Goal: Information Seeking & Learning: Learn about a topic

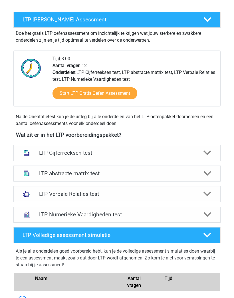
scroll to position [111, 0]
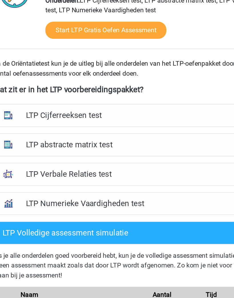
click at [39, 203] on h4 "LTP Numerieke Vaardigheden test" at bounding box center [117, 206] width 156 height 7
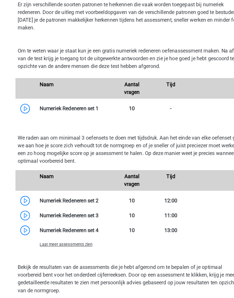
scroll to position [352, 0]
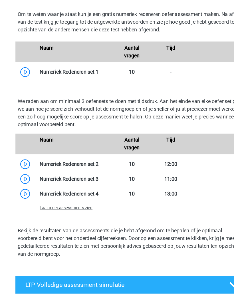
click at [45, 192] on span "Laat meer assessments zien" at bounding box center [58, 194] width 47 height 4
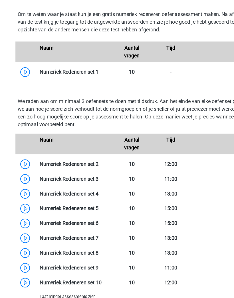
click at [87, 152] on link at bounding box center [87, 154] width 0 height 5
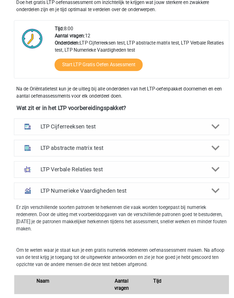
scroll to position [134, 0]
click at [210, 180] on icon at bounding box center [208, 184] width 8 height 8
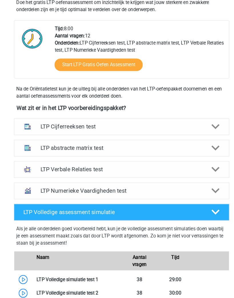
click at [201, 139] on div at bounding box center [207, 142] width 17 height 8
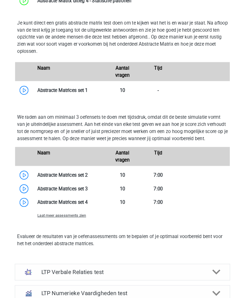
scroll to position [368, 0]
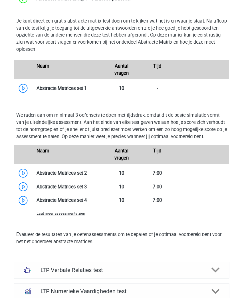
click at [45, 208] on span "Laat meer assessments zien" at bounding box center [58, 205] width 47 height 4
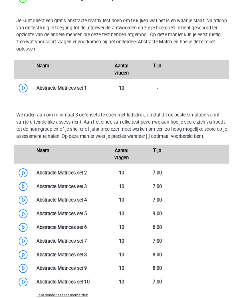
click at [84, 235] on link at bounding box center [84, 231] width 0 height 5
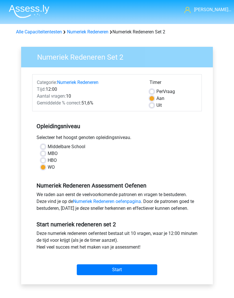
click at [148, 271] on input "Start" at bounding box center [117, 269] width 81 height 11
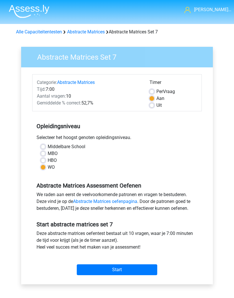
click at [145, 270] on input "Start" at bounding box center [117, 269] width 81 height 11
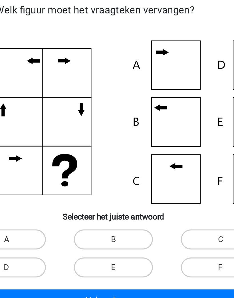
click at [95, 174] on label "B" at bounding box center [117, 179] width 45 height 11
click at [117, 180] on input "B" at bounding box center [119, 182] width 4 height 4
radio input "true"
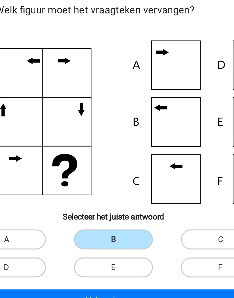
click at [95, 208] on button "Volgende vraag" at bounding box center [117, 214] width 143 height 12
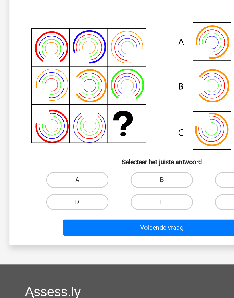
click at [160, 193] on label "F" at bounding box center [178, 198] width 45 height 11
click at [178, 199] on input "F" at bounding box center [180, 201] width 4 height 4
radio input "true"
click at [150, 212] on button "Volgende vraag" at bounding box center [117, 218] width 143 height 12
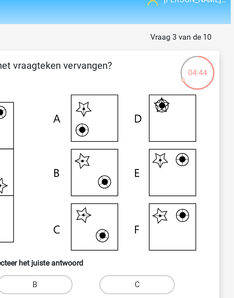
scroll to position [0, 2]
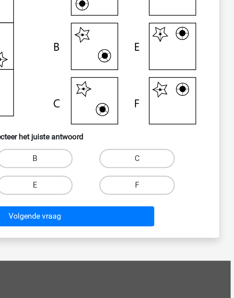
click at [115, 196] on input "E" at bounding box center [117, 198] width 4 height 4
radio input "true"
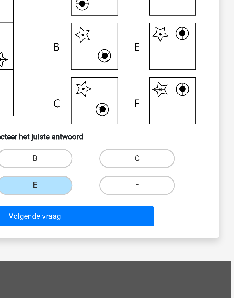
click at [44, 208] on button "Volgende vraag" at bounding box center [115, 214] width 143 height 12
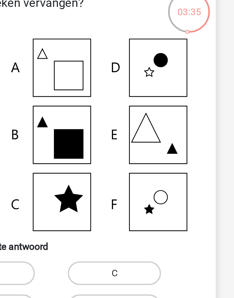
scroll to position [2, 2]
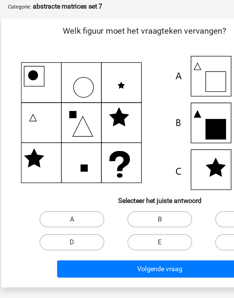
click at [41, 172] on label "A" at bounding box center [53, 177] width 45 height 11
click at [54, 178] on input "A" at bounding box center [56, 180] width 4 height 4
radio input "true"
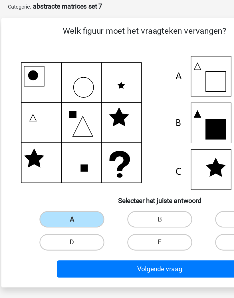
click at [127, 206] on button "Volgende vraag" at bounding box center [115, 212] width 143 height 12
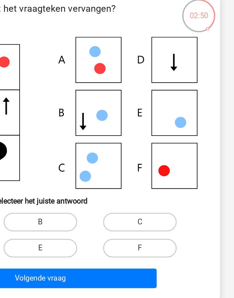
click at [116, 71] on icon at bounding box center [115, 110] width 193 height 93
click at [93, 188] on label "E" at bounding box center [115, 193] width 45 height 11
click at [115, 194] on input "E" at bounding box center [117, 196] width 4 height 4
radio input "true"
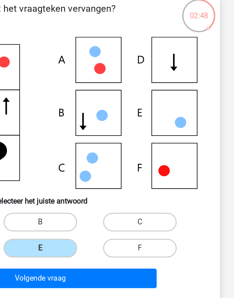
click at [44, 206] on button "Volgende vraag" at bounding box center [115, 212] width 143 height 12
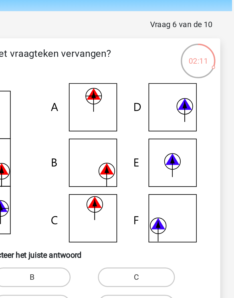
scroll to position [2, 1]
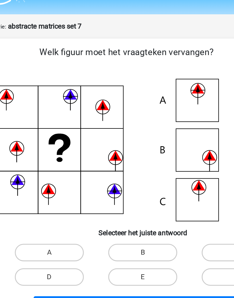
click at [106, 188] on label "E" at bounding box center [116, 193] width 45 height 11
click at [116, 194] on input "E" at bounding box center [118, 196] width 4 height 4
radio input "true"
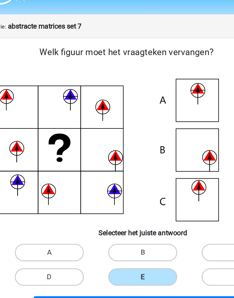
click at [116, 206] on button "Volgende vraag" at bounding box center [116, 212] width 143 height 12
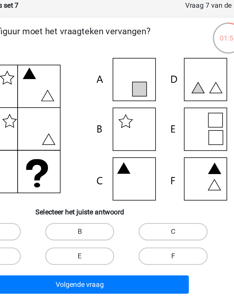
click at [155, 172] on label "C" at bounding box center [177, 177] width 45 height 11
click at [177, 178] on input "C" at bounding box center [179, 180] width 4 height 4
radio input "true"
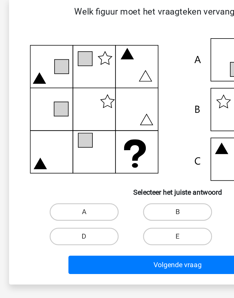
scroll to position [2, 0]
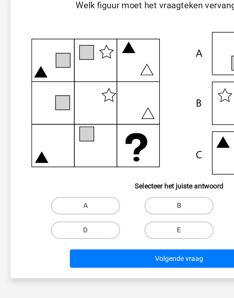
click at [122, 206] on button "Volgende vraag" at bounding box center [117, 212] width 143 height 12
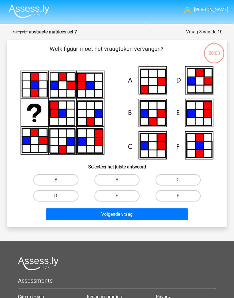
scroll to position [61, 20]
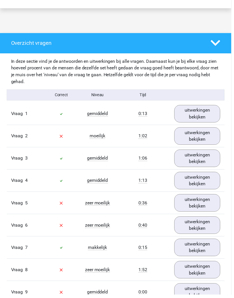
scroll to position [279, 0]
click at [211, 137] on link "uitwerkingen bekijken" at bounding box center [199, 138] width 47 height 18
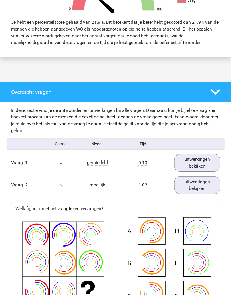
scroll to position [229, 0]
click at [212, 186] on link "uitwerkingen bekijken" at bounding box center [199, 188] width 47 height 18
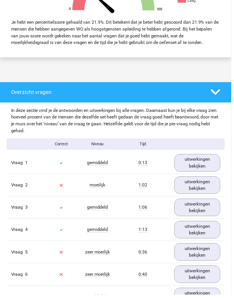
click at [228, 276] on div "In deze sectie vind je de antwoorden en uitwerkingen bij alle vragen. Daarnaast…" at bounding box center [117, 244] width 226 height 280
click at [34, 185] on div "Vraag 2" at bounding box center [25, 187] width 37 height 7
click at [5, 298] on div "In deze sectie vind je de antwoorden en uitwerkingen bij alle vragen. Daarnaast…" at bounding box center [117, 244] width 226 height 280
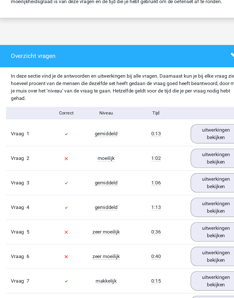
scroll to position [247, 0]
click at [194, 161] on link "uitwerkingen bekijken" at bounding box center [199, 170] width 47 height 18
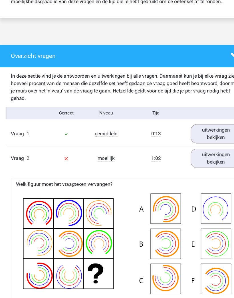
click at [197, 161] on link "uitwerkingen bekijken" at bounding box center [199, 170] width 47 height 18
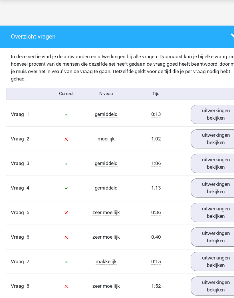
scroll to position [291, 0]
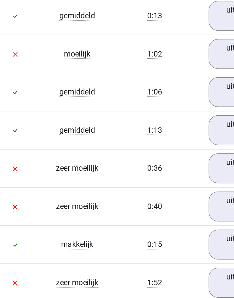
click at [176, 184] on link "uitwerkingen bekijken" at bounding box center [199, 193] width 47 height 18
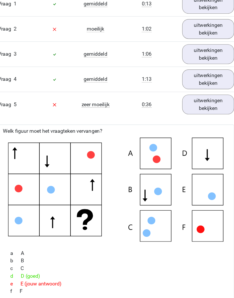
scroll to position [383, 3]
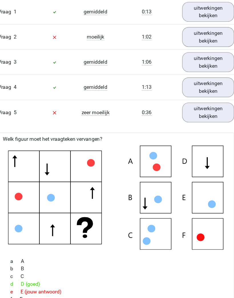
click at [191, 103] on link "uitwerkingen bekijken" at bounding box center [197, 101] width 47 height 18
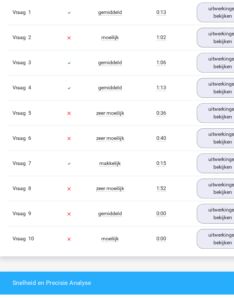
scroll to position [382, 0]
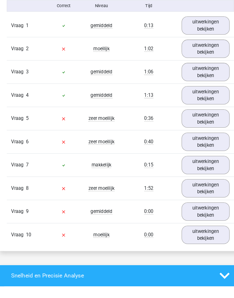
click at [210, 134] on link "uitwerkingen bekijken" at bounding box center [199, 139] width 47 height 18
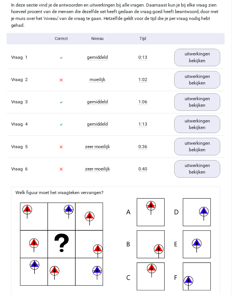
scroll to position [335, 0]
click at [211, 170] on link "uitwerkingen bekijken" at bounding box center [199, 171] width 47 height 18
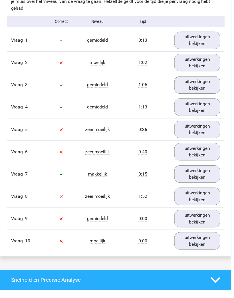
scroll to position [374, 0]
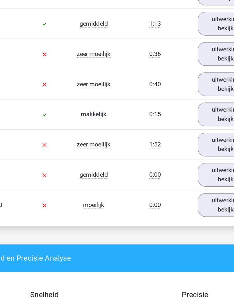
click at [176, 169] on link "uitwerkingen bekijken" at bounding box center [199, 178] width 47 height 18
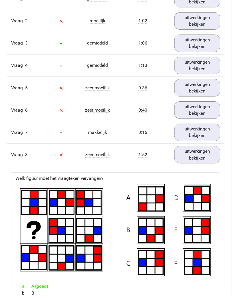
scroll to position [395, 0]
click at [210, 156] on link "uitwerkingen bekijken" at bounding box center [199, 157] width 47 height 18
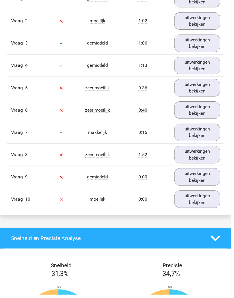
click at [206, 178] on link "uitwerkingen bekijken" at bounding box center [199, 179] width 47 height 18
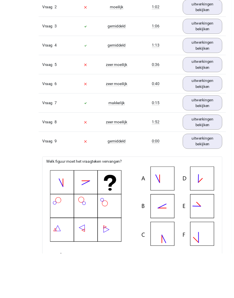
scroll to position [470, 0]
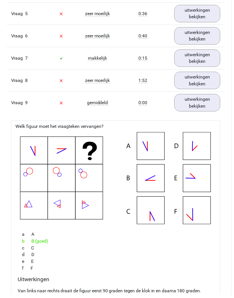
click at [210, 103] on link "uitwerkingen bekijken" at bounding box center [199, 104] width 47 height 18
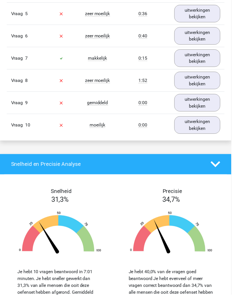
click at [207, 128] on link "uitwerkingen bekijken" at bounding box center [199, 127] width 47 height 18
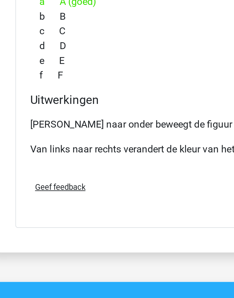
scroll to position [579, 0]
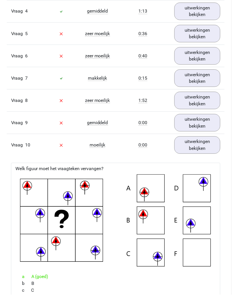
click at [213, 138] on link "uitwerkingen bekijken" at bounding box center [199, 147] width 47 height 18
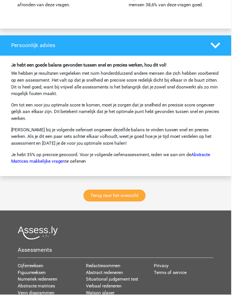
scroll to position [775, 0]
click at [134, 201] on link "Terug naar het overzicht" at bounding box center [116, 198] width 63 height 12
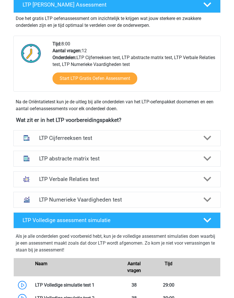
click at [201, 151] on div "LTP abstracte matrix test" at bounding box center [116, 159] width 207 height 16
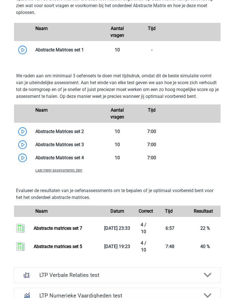
scroll to position [403, 0]
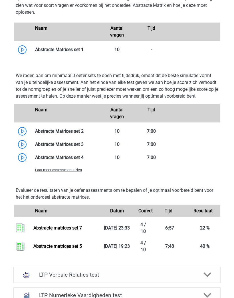
click at [51, 172] on span "Laat meer assessments zien" at bounding box center [58, 170] width 47 height 4
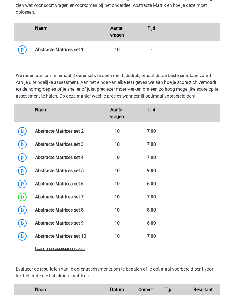
scroll to position [403, 0]
click at [84, 213] on link at bounding box center [84, 209] width 0 height 5
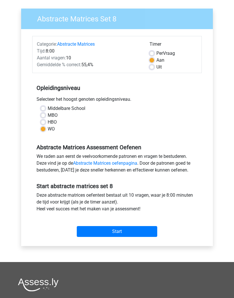
scroll to position [80, 0]
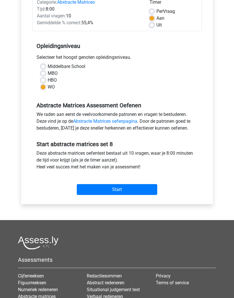
click at [150, 188] on input "Start" at bounding box center [117, 189] width 81 height 11
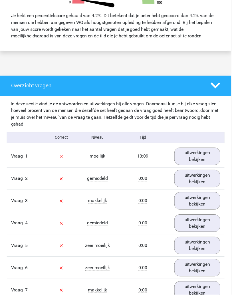
scroll to position [256, 0]
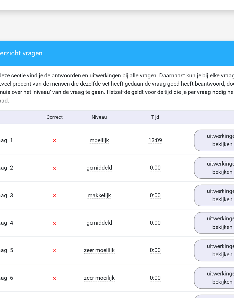
click at [179, 129] on link "uitwerkingen bekijken" at bounding box center [199, 138] width 47 height 18
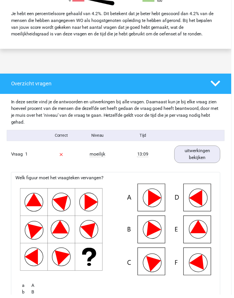
scroll to position [238, 0]
click at [207, 156] on link "uitwerkingen bekijken" at bounding box center [199, 156] width 47 height 18
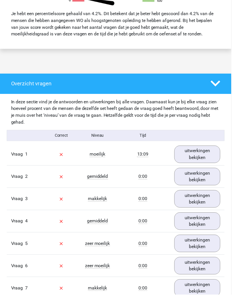
click at [202, 170] on link "uitwerkingen bekijken" at bounding box center [199, 179] width 47 height 18
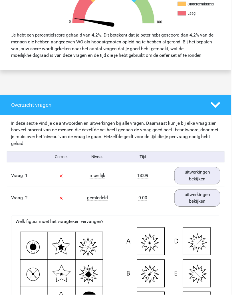
scroll to position [216, 0]
click at [210, 196] on link "uitwerkingen bekijken" at bounding box center [199, 201] width 47 height 18
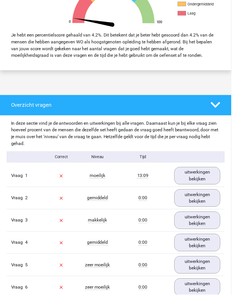
click at [208, 221] on link "uitwerkingen bekijken" at bounding box center [199, 223] width 47 height 18
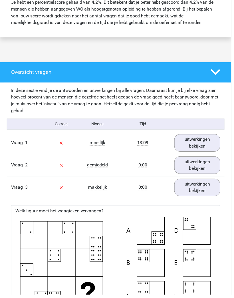
scroll to position [232, 0]
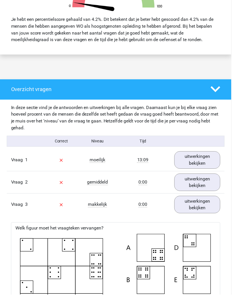
click at [203, 201] on link "uitwerkingen bekijken" at bounding box center [199, 207] width 47 height 18
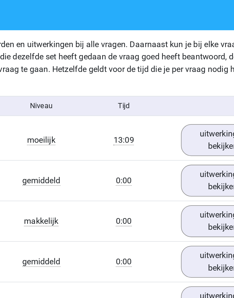
click at [176, 221] on link "uitwerkingen bekijken" at bounding box center [199, 230] width 47 height 18
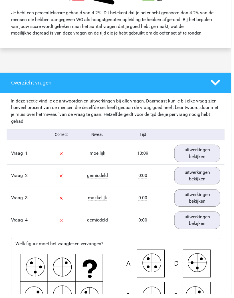
scroll to position [238, 0]
click at [208, 219] on link "uitwerkingen bekijken" at bounding box center [199, 223] width 47 height 18
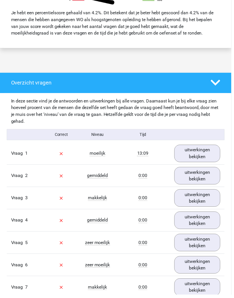
click at [202, 240] on link "uitwerkingen bekijken" at bounding box center [199, 246] width 47 height 18
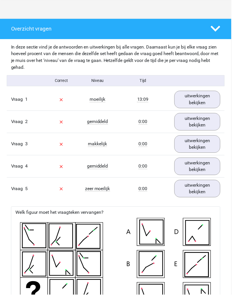
scroll to position [292, 0]
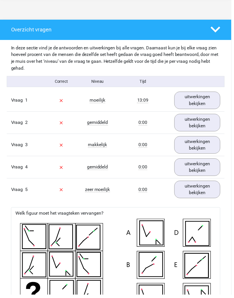
click at [213, 191] on link "uitwerkingen bekijken" at bounding box center [199, 192] width 47 height 18
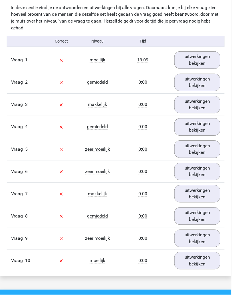
scroll to position [339, 0]
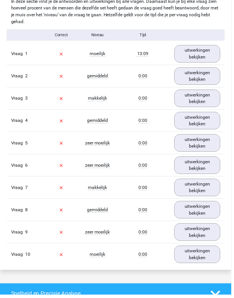
click at [212, 166] on link "uitwerkingen bekijken" at bounding box center [199, 167] width 47 height 18
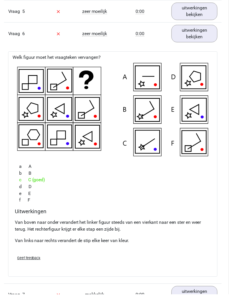
scroll to position [464, 0]
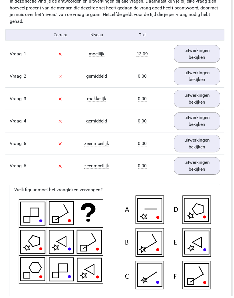
click at [212, 160] on link "uitwerkingen bekijken" at bounding box center [198, 167] width 47 height 18
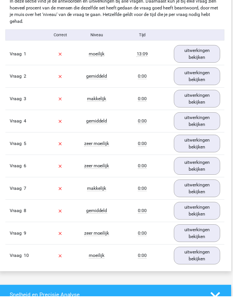
click at [205, 189] on link "uitwerkingen bekijken" at bounding box center [198, 190] width 47 height 18
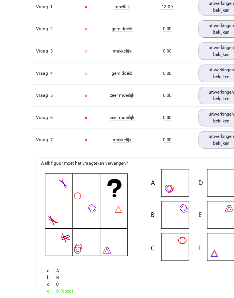
scroll to position [378, 0]
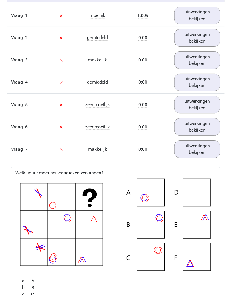
click at [204, 150] on link "uitwerkingen bekijken" at bounding box center [199, 151] width 47 height 18
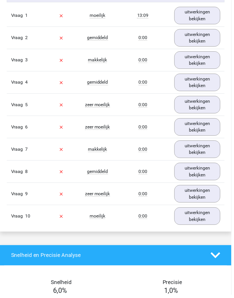
click at [212, 173] on link "uitwerkingen bekijken" at bounding box center [199, 174] width 47 height 18
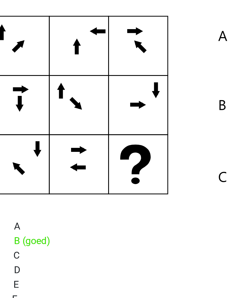
scroll to position [443, 3]
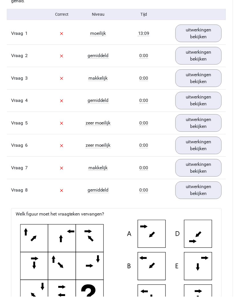
click at [206, 194] on link "uitwerkingen bekijken" at bounding box center [199, 191] width 47 height 18
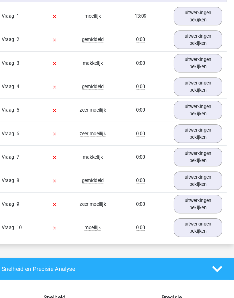
scroll to position [368, 3]
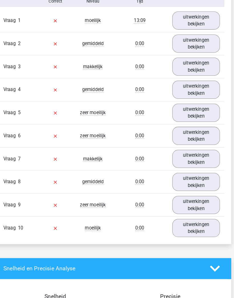
click at [207, 200] on link "uitwerkingen bekijken" at bounding box center [197, 207] width 47 height 18
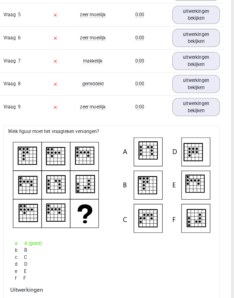
scroll to position [477, 3]
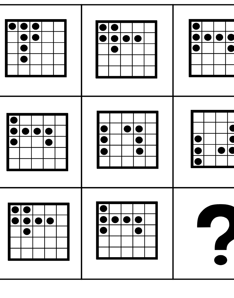
click at [63, 126] on icon at bounding box center [114, 172] width 194 height 93
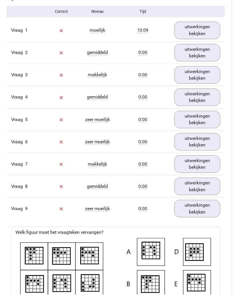
scroll to position [363, 0]
click at [200, 209] on link "uitwerkingen bekijken" at bounding box center [199, 211] width 47 height 18
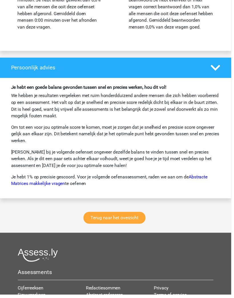
scroll to position [752, 0]
click at [100, 226] on link "Terug naar het overzicht" at bounding box center [116, 220] width 63 height 12
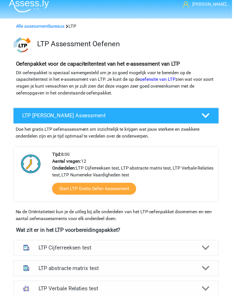
scroll to position [5, 0]
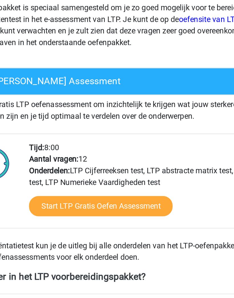
click at [53, 185] on link "Start LTP Gratis Oefen Assessment" at bounding box center [95, 191] width 85 height 12
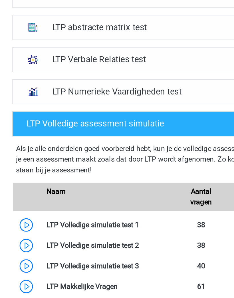
scroll to position [174, 0]
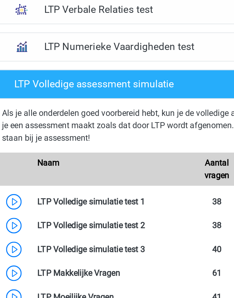
click at [95, 239] on link at bounding box center [95, 241] width 0 height 5
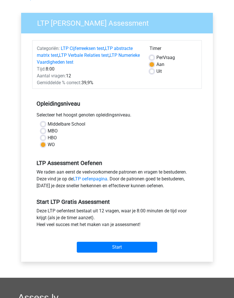
scroll to position [39, 0]
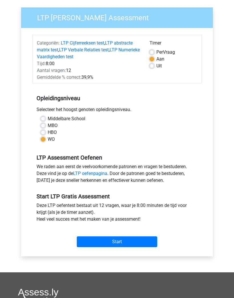
click at [97, 239] on input "Start" at bounding box center [117, 241] width 81 height 11
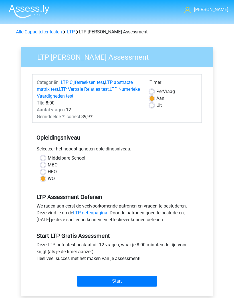
scroll to position [64, 0]
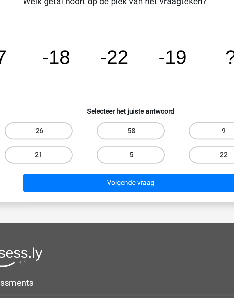
click at [156, 129] on label "-9" at bounding box center [178, 134] width 45 height 11
click at [178, 135] on input "-9" at bounding box center [180, 137] width 4 height 4
radio input "true"
click at [129, 163] on button "Volgende vraag" at bounding box center [117, 169] width 143 height 12
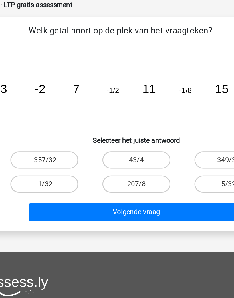
click at [33, 145] on label "-1/32" at bounding box center [55, 150] width 45 height 11
click at [56, 151] on input "-1/32" at bounding box center [58, 153] width 4 height 4
radio input "true"
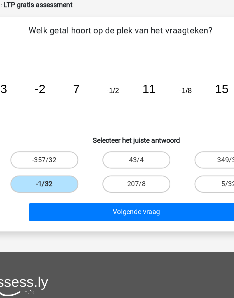
click at [126, 163] on button "Volgende vraag" at bounding box center [117, 169] width 143 height 12
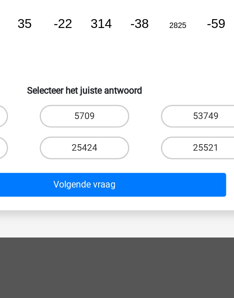
click at [95, 145] on label "25424" at bounding box center [117, 150] width 45 height 11
click at [117, 151] on input "25424" at bounding box center [119, 153] width 4 height 4
radio input "true"
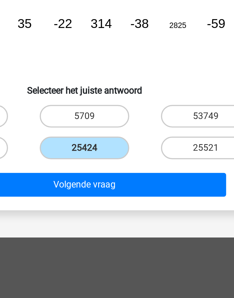
click at [98, 163] on button "Volgende vraag" at bounding box center [117, 169] width 143 height 12
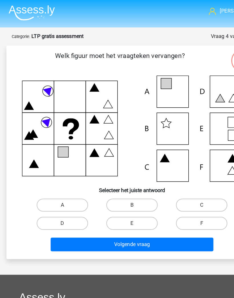
click at [45, 177] on label "A" at bounding box center [55, 179] width 45 height 11
click at [56, 180] on input "A" at bounding box center [58, 182] width 4 height 4
radio input "true"
click at [163, 215] on button "Volgende vraag" at bounding box center [117, 214] width 143 height 12
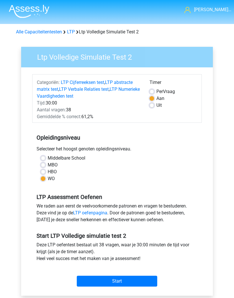
click at [157, 108] on label "Uit" at bounding box center [158, 105] width 5 height 7
click at [154, 108] on input "Uit" at bounding box center [152, 105] width 5 height 6
radio input "true"
click at [99, 276] on input "Start" at bounding box center [117, 281] width 81 height 11
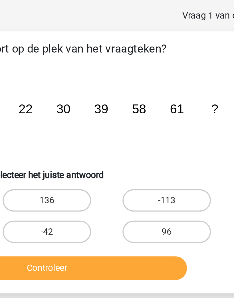
click at [156, 136] on label "96" at bounding box center [178, 141] width 45 height 11
click at [178, 142] on input "96" at bounding box center [180, 144] width 4 height 4
radio input "true"
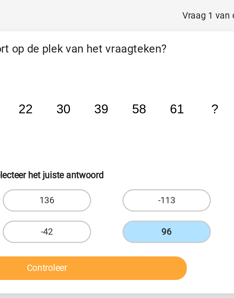
click at [46, 155] on button "Controleer" at bounding box center [117, 161] width 143 height 12
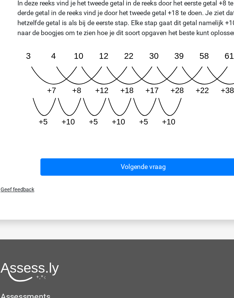
click at [144, 196] on button "Volgende vraag" at bounding box center [117, 202] width 143 height 12
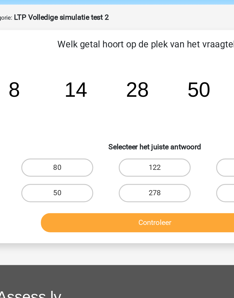
click at [33, 120] on label "80" at bounding box center [55, 125] width 45 height 11
click at [56, 126] on input "80" at bounding box center [58, 128] width 4 height 4
radio input "true"
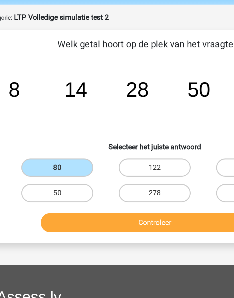
click at [123, 155] on button "Controleer" at bounding box center [117, 161] width 143 height 12
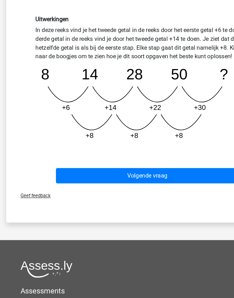
click at [163, 191] on button "Volgende vraag" at bounding box center [117, 197] width 143 height 12
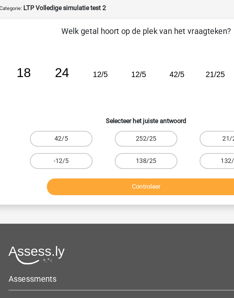
scroll to position [25, 0]
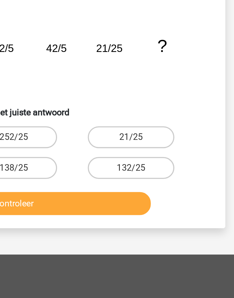
click at [156, 96] on label "21/25" at bounding box center [178, 101] width 45 height 11
click at [178, 102] on input "21/25" at bounding box center [180, 104] width 4 height 4
radio input "true"
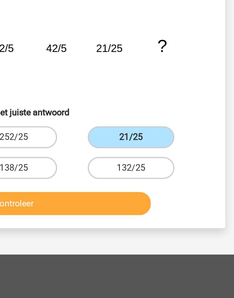
click at [46, 130] on button "Controleer" at bounding box center [117, 136] width 143 height 12
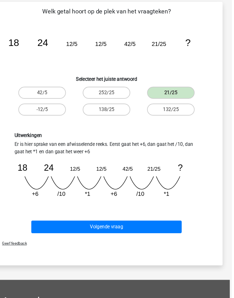
scroll to position [0, 0]
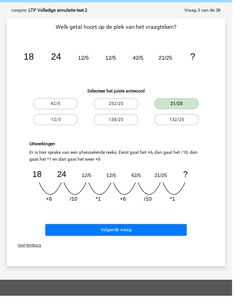
click at [171, 230] on button "Volgende vraag" at bounding box center [117, 232] width 143 height 12
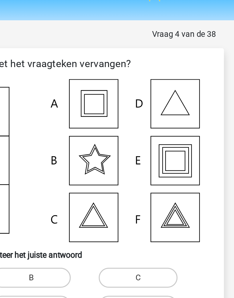
scroll to position [12, 2]
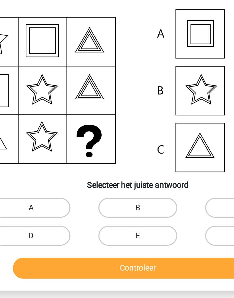
click at [93, 169] on label "E" at bounding box center [115, 174] width 45 height 11
click at [115, 175] on input "E" at bounding box center [117, 177] width 4 height 4
radio input "true"
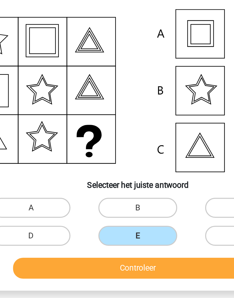
click at [100, 188] on button "Controleer" at bounding box center [115, 194] width 143 height 12
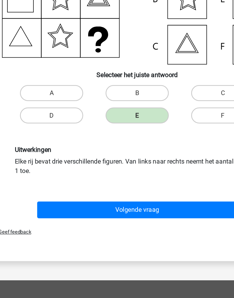
scroll to position [19, 2]
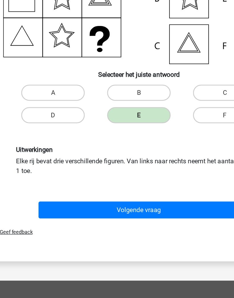
click at [142, 229] on button "Volgende vraag" at bounding box center [115, 235] width 143 height 12
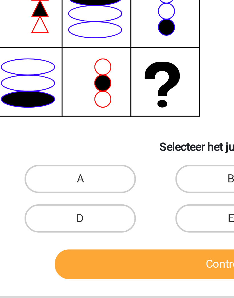
click at [32, 146] on label "A" at bounding box center [54, 151] width 45 height 11
click at [54, 152] on input "A" at bounding box center [56, 154] width 4 height 4
radio input "true"
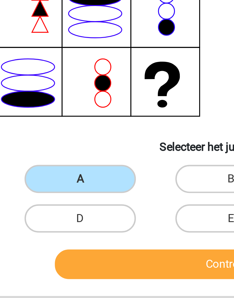
click at [76, 180] on button "Controleer" at bounding box center [115, 186] width 143 height 12
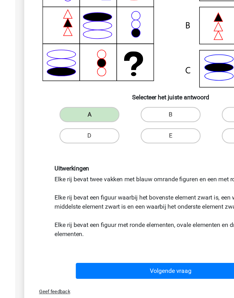
scroll to position [0, 0]
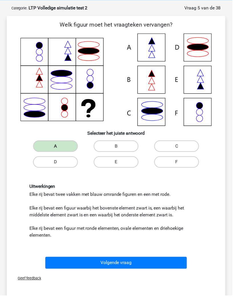
click at [166, 261] on button "Volgende vraag" at bounding box center [117, 265] width 143 height 12
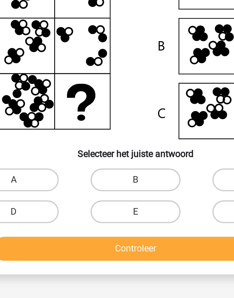
click at [33, 182] on label "D" at bounding box center [55, 187] width 45 height 11
click at [56, 187] on input "D" at bounding box center [58, 189] width 4 height 4
radio input "true"
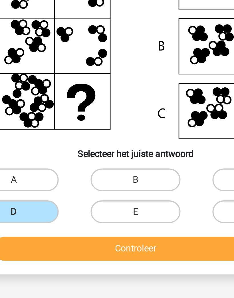
click at [89, 200] on button "Controleer" at bounding box center [117, 206] width 143 height 12
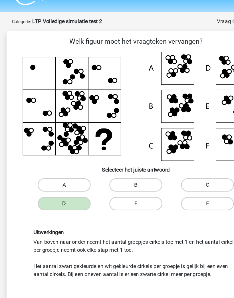
click at [150, 269] on button "Volgende vraag" at bounding box center [117, 275] width 143 height 12
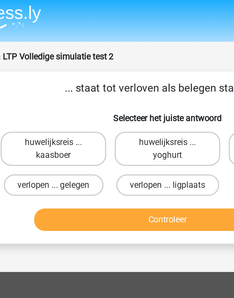
click at [103, 115] on button "Controleer" at bounding box center [117, 119] width 143 height 12
click at [29, 97] on label "verlopen ... gelegen" at bounding box center [55, 100] width 53 height 11
click at [56, 101] on input "verlopen ... gelegen" at bounding box center [58, 103] width 4 height 4
radio input "true"
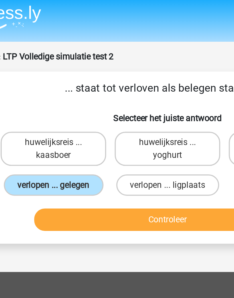
click at [109, 124] on button "Controleer" at bounding box center [117, 119] width 143 height 12
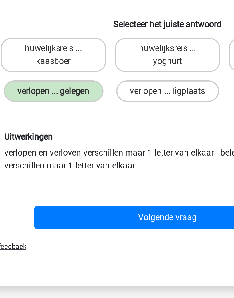
click at [104, 162] on button "Volgende vraag" at bounding box center [117, 168] width 143 height 12
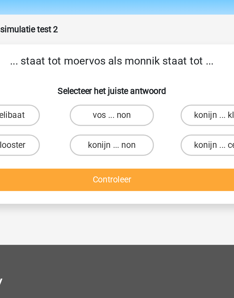
click at [95, 72] on label "vos ... non" at bounding box center [117, 77] width 45 height 11
click at [117, 78] on input "vos ... non" at bounding box center [119, 80] width 4 height 4
radio input "true"
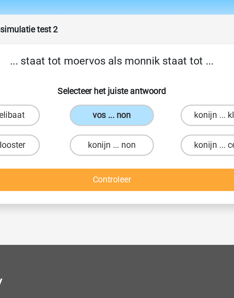
click at [102, 106] on button "Controleer" at bounding box center [117, 112] width 143 height 12
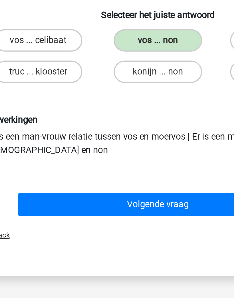
click at [109, 156] on button "Volgende vraag" at bounding box center [117, 162] width 143 height 12
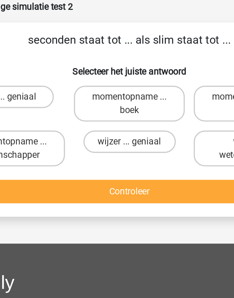
click at [33, 72] on label "uur ... geniaal" at bounding box center [55, 77] width 45 height 11
click at [56, 78] on input "uur ... geniaal" at bounding box center [58, 80] width 4 height 4
radio input "true"
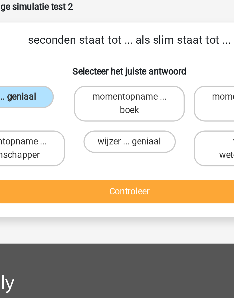
click at [101, 120] on button "Controleer" at bounding box center [117, 126] width 143 height 12
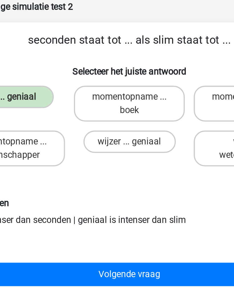
click at [94, 162] on button "Volgende vraag" at bounding box center [117, 168] width 143 height 12
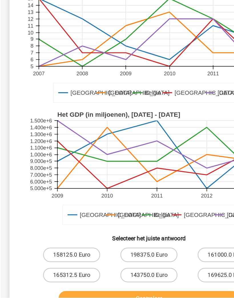
scroll to position [27, 0]
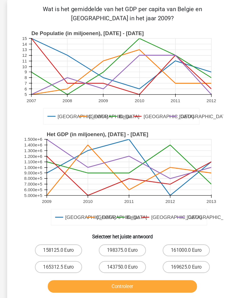
click at [56, 247] on label "158125.0 Euro" at bounding box center [55, 252] width 45 height 11
click at [56, 252] on input "158125.0 Euro" at bounding box center [58, 254] width 4 height 4
radio input "true"
click at [167, 281] on button "Controleer" at bounding box center [117, 287] width 143 height 12
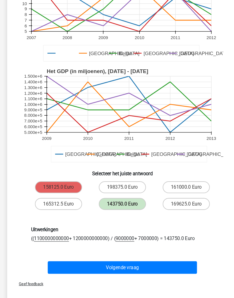
click at [169, 255] on button "Volgende vraag" at bounding box center [117, 256] width 143 height 12
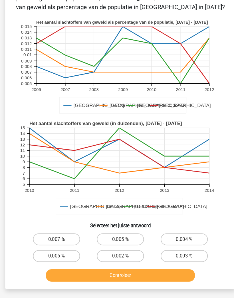
scroll to position [28, 0]
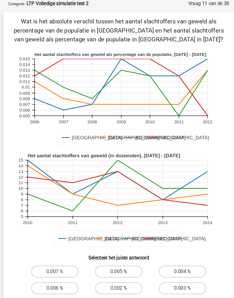
click at [54, 258] on label "0.007 %" at bounding box center [55, 259] width 45 height 11
click at [56, 260] on input "0.007 %" at bounding box center [58, 262] width 4 height 4
radio input "true"
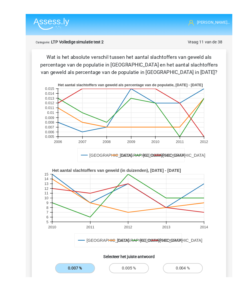
scroll to position [66, 0]
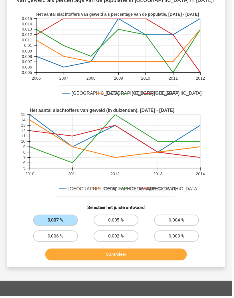
click at [164, 254] on button "Controleer" at bounding box center [117, 257] width 143 height 12
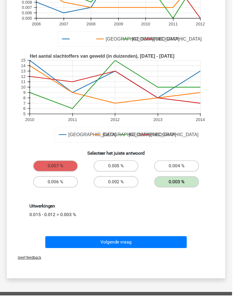
click at [78, 241] on button "Volgende vraag" at bounding box center [117, 244] width 143 height 12
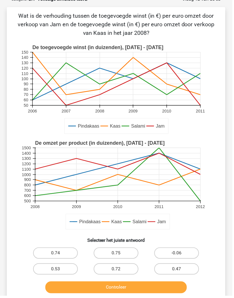
scroll to position [28, 0]
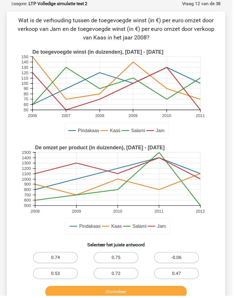
click at [102, 273] on label "0.72" at bounding box center [117, 275] width 45 height 11
click at [117, 276] on input "0.72" at bounding box center [119, 278] width 4 height 4
radio input "true"
click at [162, 294] on button "Controleer" at bounding box center [117, 294] width 143 height 12
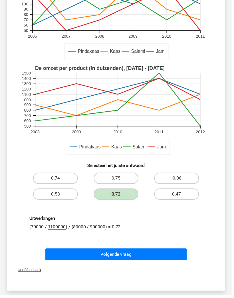
click at [179, 257] on button "Volgende vraag" at bounding box center [117, 257] width 143 height 12
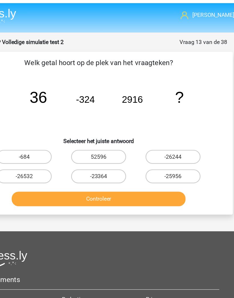
scroll to position [0, 2]
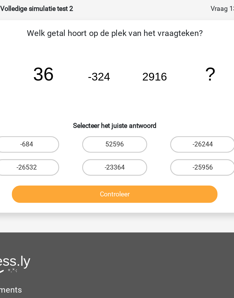
click at [154, 136] on label "-25956" at bounding box center [176, 141] width 45 height 11
click at [176, 142] on input "-25956" at bounding box center [178, 144] width 4 height 4
radio input "true"
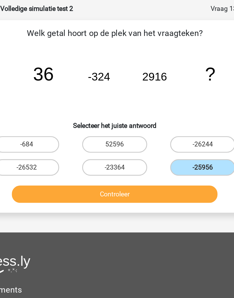
click at [135, 155] on button "Controleer" at bounding box center [115, 161] width 143 height 12
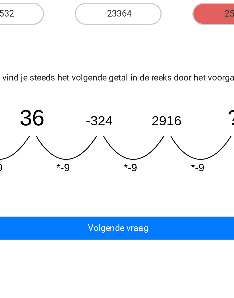
click at [102, 248] on button "Volgende vraag" at bounding box center [115, 254] width 143 height 12
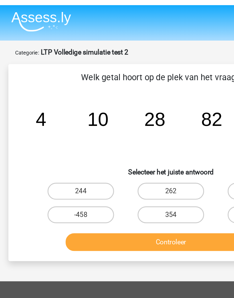
scroll to position [0, 1]
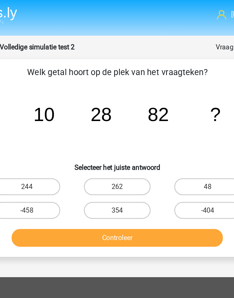
click at [33, 125] on label "244" at bounding box center [55, 125] width 45 height 11
click at [55, 126] on input "244" at bounding box center [57, 128] width 4 height 4
radio input "true"
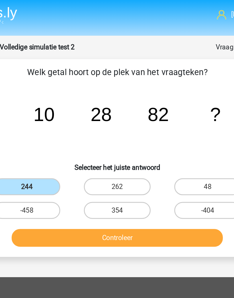
click at [117, 160] on button "Controleer" at bounding box center [116, 161] width 143 height 12
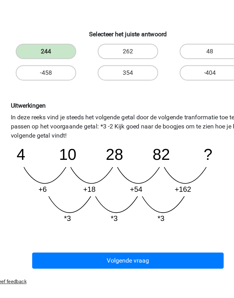
click at [134, 246] on button "Volgende vraag" at bounding box center [116, 252] width 143 height 12
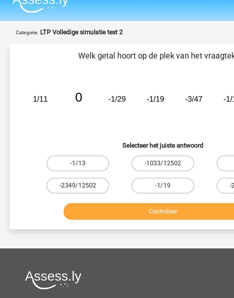
scroll to position [0, 0]
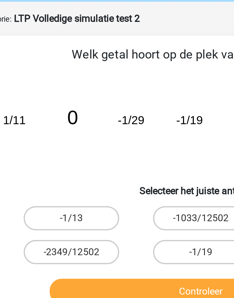
click at [97, 150] on div "Controleer" at bounding box center [117, 159] width 202 height 19
click at [99, 136] on label "-1/19" at bounding box center [117, 141] width 45 height 11
click at [117, 142] on input "-1/19" at bounding box center [119, 144] width 4 height 4
radio input "true"
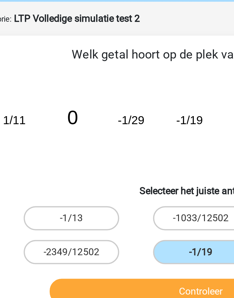
click at [92, 155] on button "Controleer" at bounding box center [117, 161] width 143 height 12
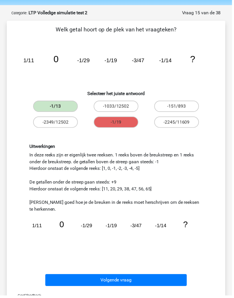
scroll to position [19, 0]
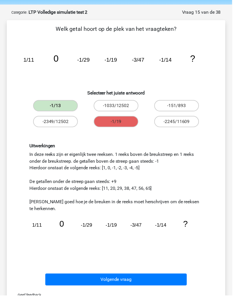
click at [156, 279] on button "Volgende vraag" at bounding box center [117, 282] width 143 height 12
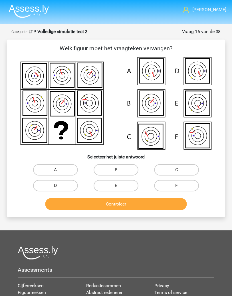
scroll to position [0, 1]
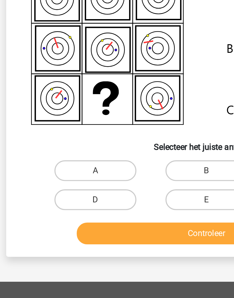
click at [112, 182] on label "E" at bounding box center [116, 187] width 45 height 11
click at [116, 187] on input "E" at bounding box center [118, 189] width 4 height 4
radio input "true"
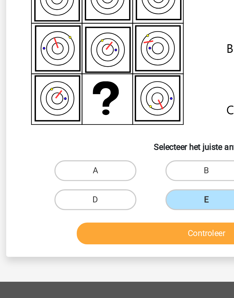
click at [100, 200] on button "Controleer" at bounding box center [116, 206] width 143 height 12
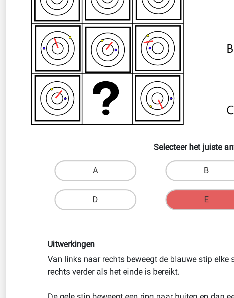
scroll to position [0, 0]
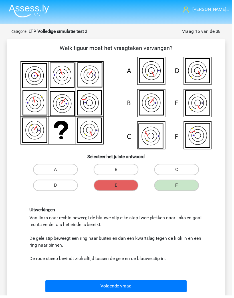
click at [172, 283] on button "Volgende vraag" at bounding box center [117, 289] width 143 height 12
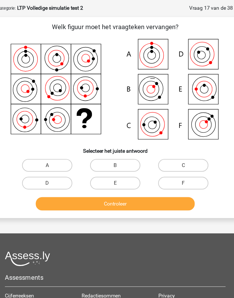
scroll to position [19, 0]
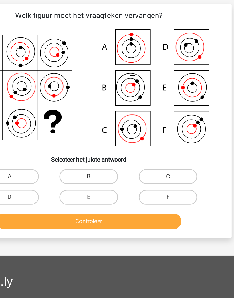
click at [148, 146] on div "C" at bounding box center [178, 154] width 61 height 16
click at [156, 148] on label "C" at bounding box center [178, 153] width 45 height 11
click at [178, 154] on input "C" at bounding box center [180, 156] width 4 height 4
radio input "true"
click at [46, 183] on button "Controleer" at bounding box center [117, 189] width 143 height 12
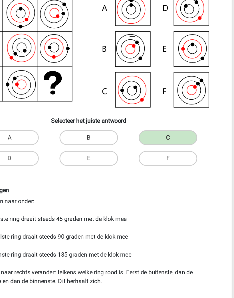
scroll to position [23, 0]
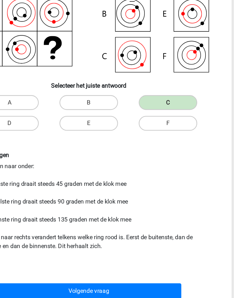
click at [118, 267] on button "Volgende vraag" at bounding box center [117, 273] width 143 height 12
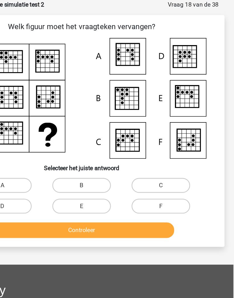
scroll to position [28, 1]
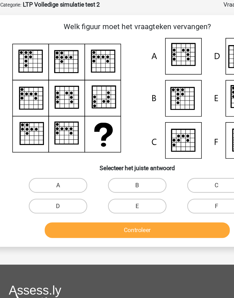
click at [33, 139] on label "A" at bounding box center [55, 142] width 45 height 11
click at [55, 143] on input "A" at bounding box center [57, 145] width 4 height 4
radio input "true"
click at [143, 176] on button "Controleer" at bounding box center [116, 178] width 143 height 12
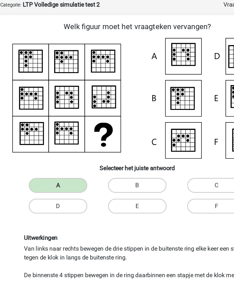
click at [140, 238] on button "Volgende vraag" at bounding box center [116, 240] width 143 height 12
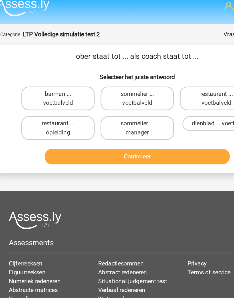
scroll to position [0, 1]
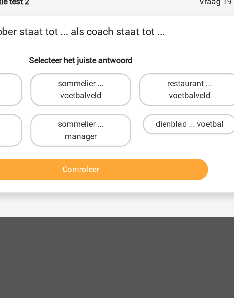
click at [149, 72] on label "restaurant ... voetbalveld" at bounding box center [177, 81] width 57 height 18
click at [178, 78] on input "restaurant ... voetbalveld" at bounding box center [180, 80] width 4 height 4
radio input "true"
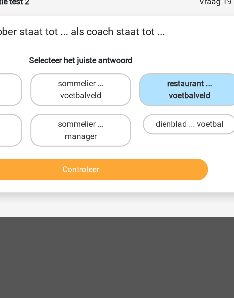
click at [105, 120] on button "Controleer" at bounding box center [116, 126] width 143 height 12
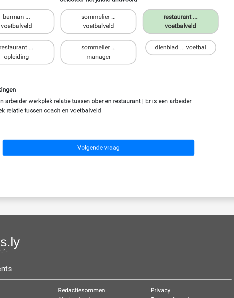
click at [136, 169] on button "Volgende vraag" at bounding box center [116, 175] width 143 height 12
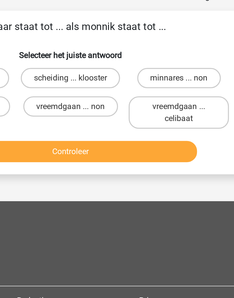
click at [154, 72] on label "minnares ... non" at bounding box center [177, 77] width 47 height 11
click at [178, 78] on input "minnares ... non" at bounding box center [180, 80] width 4 height 4
radio input "true"
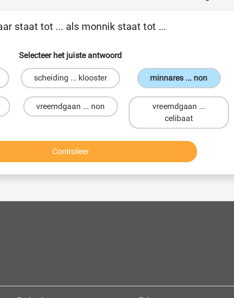
click at [98, 113] on button "Controleer" at bounding box center [116, 119] width 143 height 12
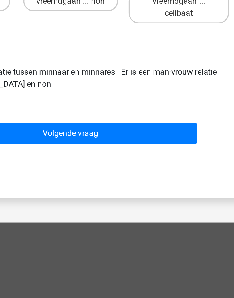
click at [100, 162] on button "Volgende vraag" at bounding box center [116, 168] width 143 height 12
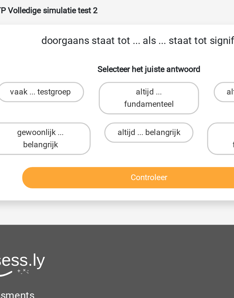
click at [27, 95] on label "gewoonlijk ... belangrijk" at bounding box center [55, 104] width 57 height 18
click at [55, 101] on input "gewoonlijk ... belangrijk" at bounding box center [57, 103] width 4 height 4
radio input "true"
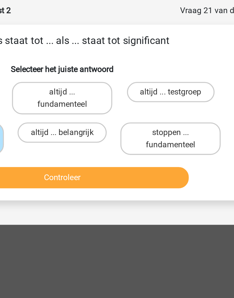
click at [100, 120] on button "Controleer" at bounding box center [116, 126] width 143 height 12
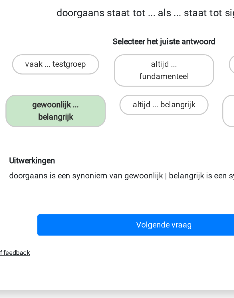
click at [110, 162] on button "Volgende vraag" at bounding box center [116, 168] width 143 height 12
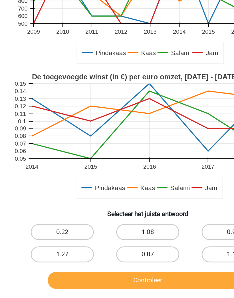
scroll to position [64, 1]
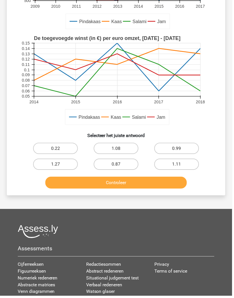
click at [192, 164] on label "1.11" at bounding box center [178, 165] width 45 height 11
click at [182, 166] on input "1.11" at bounding box center [180, 168] width 4 height 4
radio input "true"
click at [175, 178] on button "Controleer" at bounding box center [117, 184] width 143 height 12
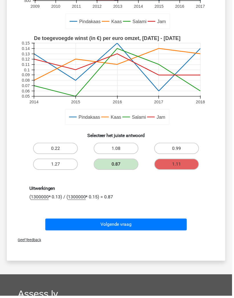
click at [173, 230] on button "Volgende vraag" at bounding box center [117, 226] width 143 height 12
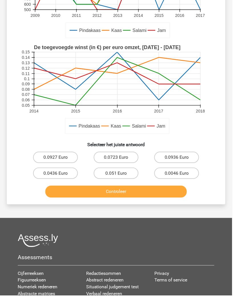
click at [178, 189] on button "Controleer" at bounding box center [117, 193] width 143 height 12
click at [182, 153] on label "0.0936 Euro" at bounding box center [178, 158] width 45 height 11
click at [182, 159] on input "0.0936 Euro" at bounding box center [180, 161] width 4 height 4
radio input "true"
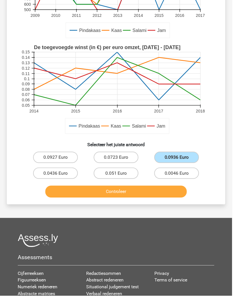
click at [172, 190] on button "Controleer" at bounding box center [117, 193] width 143 height 12
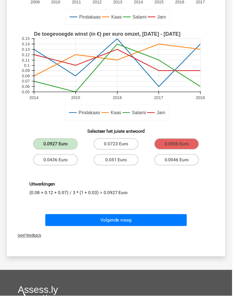
click at [176, 188] on div "Uitwerkingen (0.08 + 0.12 + 0.07) / 3 * (1 + 0.03) = 0.0927 Euro" at bounding box center [116, 190] width 183 height 15
click at [174, 216] on button "Volgende vraag" at bounding box center [117, 222] width 143 height 12
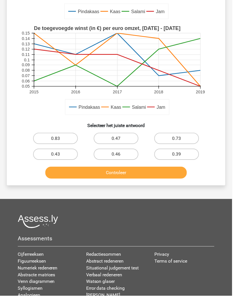
click at [56, 152] on label "0.43" at bounding box center [55, 155] width 45 height 11
click at [56, 156] on input "0.43" at bounding box center [58, 158] width 4 height 4
radio input "true"
click at [175, 176] on button "Controleer" at bounding box center [117, 174] width 143 height 12
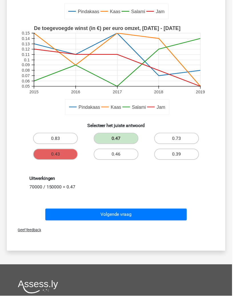
click at [172, 214] on button "Volgende vraag" at bounding box center [117, 216] width 143 height 12
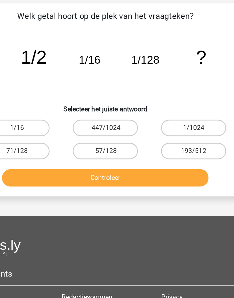
scroll to position [0, 0]
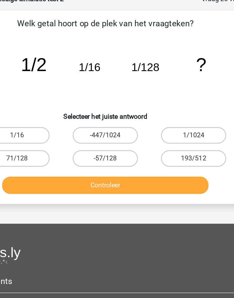
click at [95, 120] on label "-447/1024" at bounding box center [117, 125] width 45 height 11
click at [117, 126] on input "-447/1024" at bounding box center [119, 128] width 4 height 4
radio input "true"
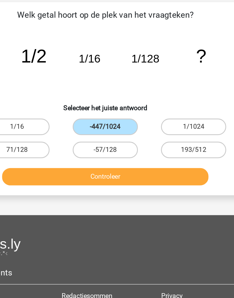
click at [156, 120] on label "1/1024" at bounding box center [178, 125] width 45 height 11
click at [178, 126] on input "1/1024" at bounding box center [180, 128] width 4 height 4
radio input "true"
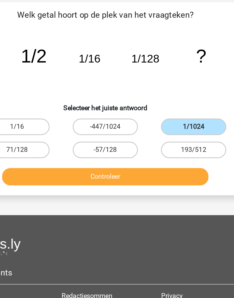
click at [134, 155] on button "Controleer" at bounding box center [117, 161] width 143 height 12
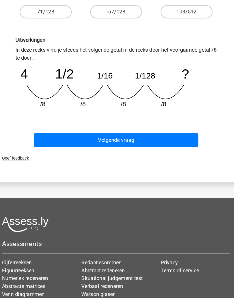
scroll to position [94, 0]
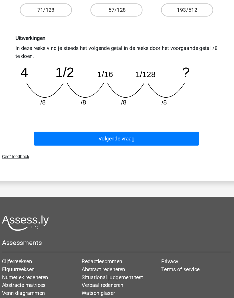
click at [152, 154] on button "Volgende vraag" at bounding box center [117, 160] width 143 height 12
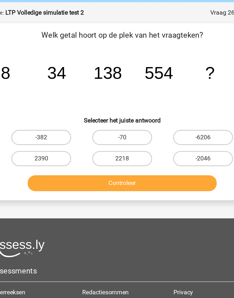
scroll to position [21, 0]
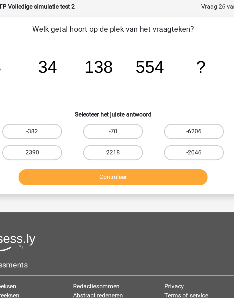
click at [103, 115] on label "2218" at bounding box center [117, 120] width 45 height 11
click at [117, 121] on input "2218" at bounding box center [119, 123] width 4 height 4
radio input "true"
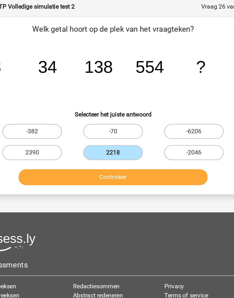
click at [124, 134] on button "Controleer" at bounding box center [117, 140] width 143 height 12
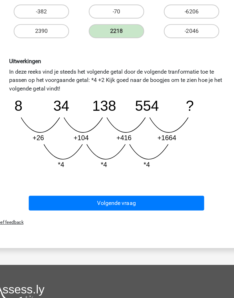
scroll to position [79, 0]
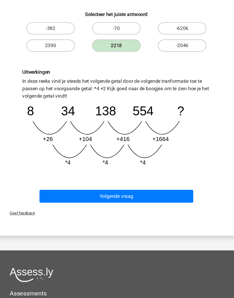
click at [170, 197] on button "Volgende vraag" at bounding box center [117, 203] width 143 height 12
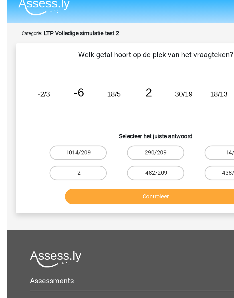
scroll to position [0, 0]
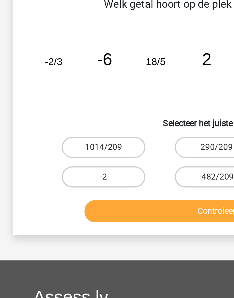
click at [116, 136] on label "-482/209" at bounding box center [117, 141] width 45 height 11
click at [117, 142] on input "-482/209" at bounding box center [119, 144] width 4 height 4
radio input "true"
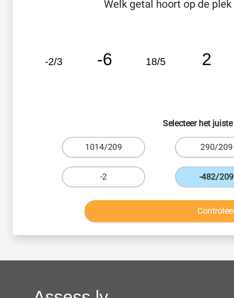
click at [114, 155] on button "Controleer" at bounding box center [117, 161] width 143 height 12
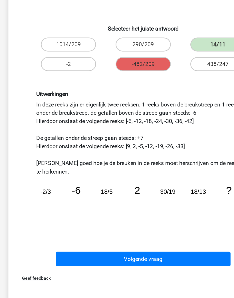
scroll to position [63, 0]
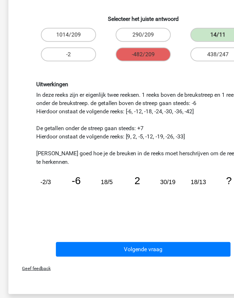
click at [164, 232] on button "Volgende vraag" at bounding box center [117, 238] width 143 height 12
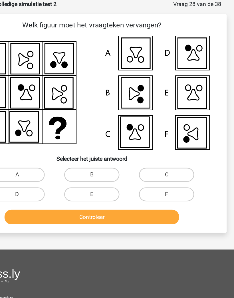
scroll to position [29, 2]
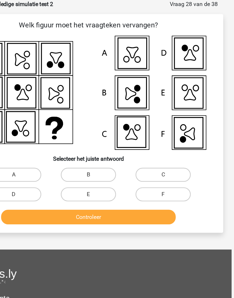
click at [130, 178] on button "Controleer" at bounding box center [115, 177] width 143 height 12
click at [154, 160] on label "F" at bounding box center [176, 158] width 45 height 11
click at [176, 160] on input "F" at bounding box center [178, 161] width 4 height 4
radio input "true"
click at [176, 160] on input "F" at bounding box center [178, 161] width 4 height 4
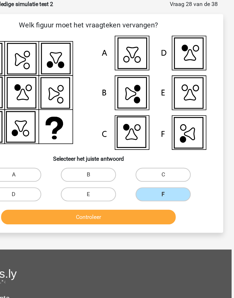
click at [135, 178] on button "Controleer" at bounding box center [115, 177] width 143 height 12
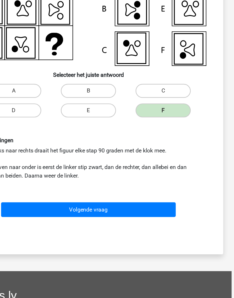
scroll to position [72, 2]
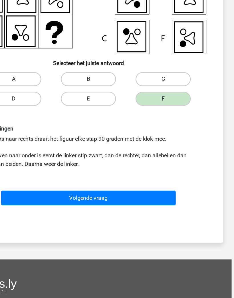
click at [135, 190] on button "Volgende vraag" at bounding box center [115, 196] width 143 height 12
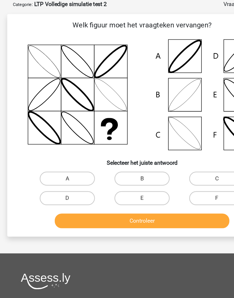
scroll to position [29, 0]
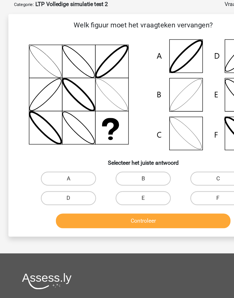
click at [151, 79] on icon at bounding box center [117, 77] width 193 height 97
click at [132, 148] on label "B" at bounding box center [117, 145] width 45 height 11
click at [121, 148] on input "B" at bounding box center [119, 148] width 4 height 4
radio input "true"
click at [144, 180] on button "Controleer" at bounding box center [117, 180] width 143 height 12
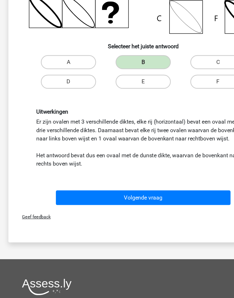
click at [158, 190] on button "Volgende vraag" at bounding box center [117, 196] width 143 height 12
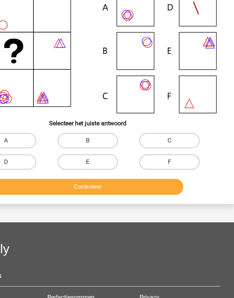
scroll to position [7, 0]
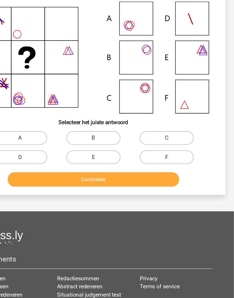
click at [156, 159] on label "C" at bounding box center [177, 164] width 45 height 11
click at [178, 165] on input "C" at bounding box center [180, 167] width 4 height 4
radio input "true"
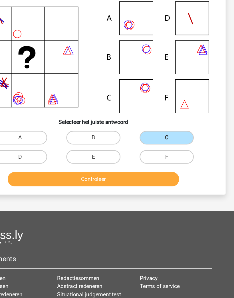
click at [129, 193] on button "Controleer" at bounding box center [116, 199] width 143 height 12
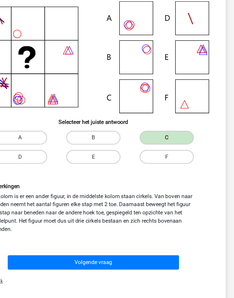
scroll to position [45, 0]
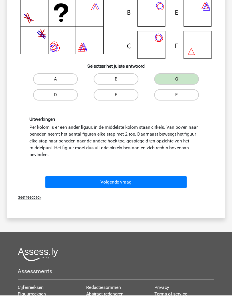
click at [168, 180] on button "Volgende vraag" at bounding box center [117, 184] width 143 height 12
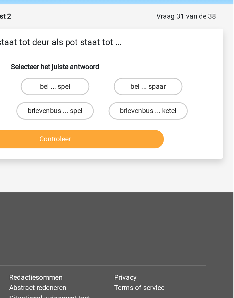
scroll to position [0, 2]
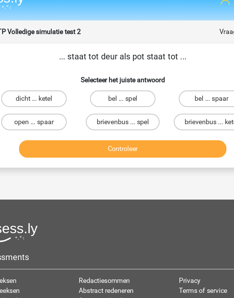
click at [154, 72] on label "bel ... spaar" at bounding box center [176, 77] width 45 height 11
click at [176, 78] on input "bel ... spaar" at bounding box center [178, 80] width 4 height 4
radio input "true"
click at [134, 106] on button "Controleer" at bounding box center [115, 112] width 143 height 12
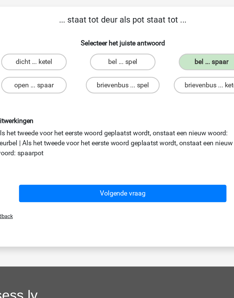
click at [132, 162] on button "Volgende vraag" at bounding box center [115, 168] width 143 height 12
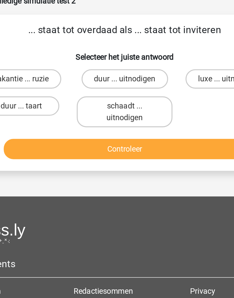
click at [151, 72] on label "luxe ... uitnodigen" at bounding box center [176, 77] width 50 height 11
click at [176, 78] on input "luxe ... uitnodigen" at bounding box center [178, 80] width 4 height 4
radio input "true"
click at [113, 113] on button "Controleer" at bounding box center [115, 119] width 143 height 12
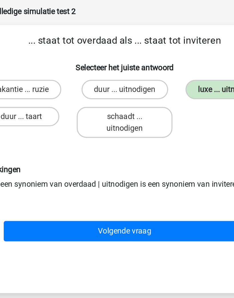
click at [112, 156] on button "Volgende vraag" at bounding box center [115, 162] width 143 height 12
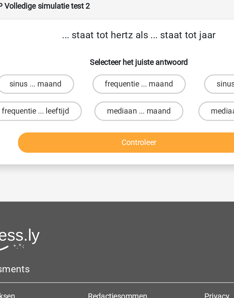
click at [27, 88] on label "frequentie ... leeftijd" at bounding box center [54, 93] width 55 height 11
click at [54, 94] on input "frequentie ... leeftijd" at bounding box center [56, 96] width 4 height 4
radio input "true"
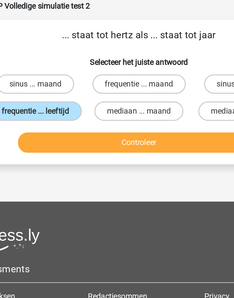
click at [122, 106] on button "Controleer" at bounding box center [115, 112] width 143 height 12
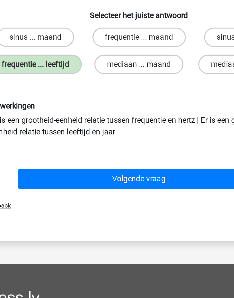
click at [121, 156] on button "Volgende vraag" at bounding box center [115, 162] width 143 height 12
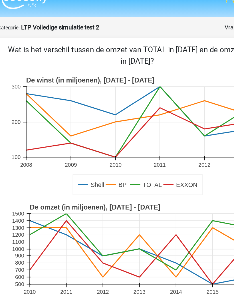
scroll to position [0, 0]
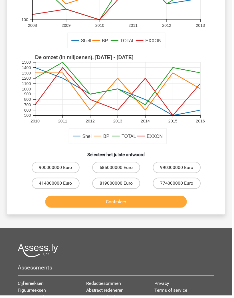
click at [193, 170] on label "990000000 Euro" at bounding box center [178, 168] width 48 height 11
click at [182, 170] on input "990000000 Euro" at bounding box center [180, 171] width 4 height 4
radio input "true"
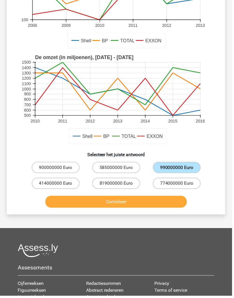
click at [179, 200] on button "Controleer" at bounding box center [117, 204] width 143 height 12
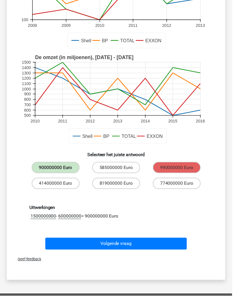
click at [192, 197] on div "Uitwerkingen 1500000000 - 600000000 = 900000000 Euro" at bounding box center [117, 214] width 202 height 42
click at [171, 248] on button "Volgende vraag" at bounding box center [117, 246] width 143 height 12
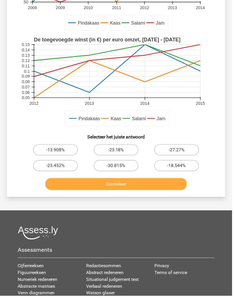
click at [51, 165] on label "-23.452%" at bounding box center [55, 166] width 45 height 11
click at [56, 167] on input "-23.452%" at bounding box center [58, 169] width 4 height 4
radio input "true"
click at [181, 188] on button "Controleer" at bounding box center [117, 186] width 143 height 12
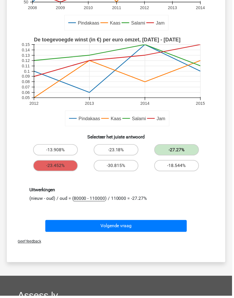
click at [172, 228] on button "Volgende vraag" at bounding box center [117, 228] width 143 height 12
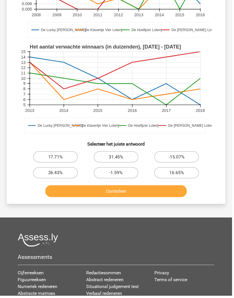
click at [50, 152] on label "17.71%" at bounding box center [55, 157] width 45 height 11
click at [56, 158] on input "17.71%" at bounding box center [58, 160] width 4 height 4
radio input "true"
click at [176, 187] on button "Controleer" at bounding box center [117, 193] width 143 height 12
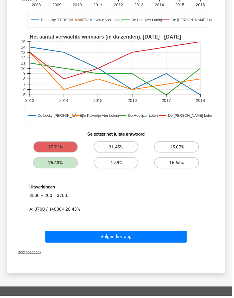
click at [171, 233] on button "Volgende vraag" at bounding box center [117, 239] width 143 height 12
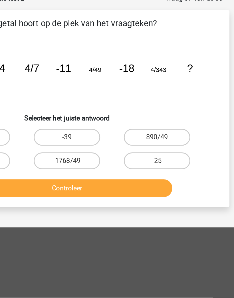
scroll to position [0, 0]
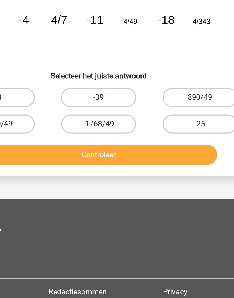
click at [156, 136] on label "-25" at bounding box center [178, 141] width 45 height 11
click at [178, 142] on input "-25" at bounding box center [180, 144] width 4 height 4
radio input "true"
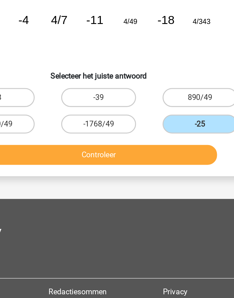
click at [118, 155] on button "Controleer" at bounding box center [117, 161] width 143 height 12
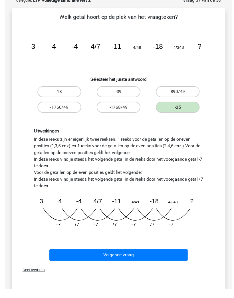
scroll to position [52, 0]
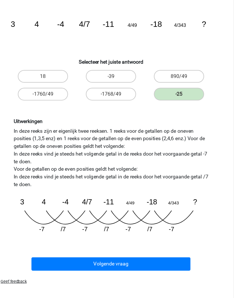
click at [171, 155] on div "Uitwerkingen In deze reeks zijn er eigenlijk twee reeksen. 1 reeks voor de geta…" at bounding box center [116, 165] width 183 height 106
click at [157, 236] on button "Volgende vraag" at bounding box center [117, 242] width 143 height 12
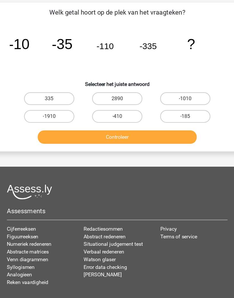
scroll to position [29, 0]
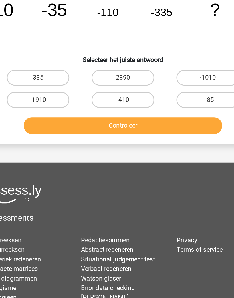
click at [156, 92] on label "-1010" at bounding box center [178, 97] width 45 height 11
click at [178, 98] on input "-1010" at bounding box center [180, 100] width 4 height 4
radio input "true"
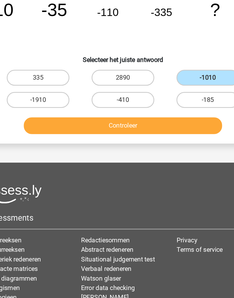
click at [138, 126] on button "Controleer" at bounding box center [117, 132] width 143 height 12
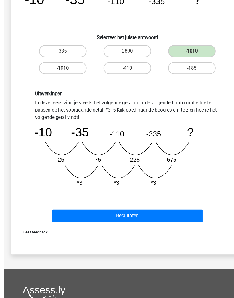
scroll to position [69, 0]
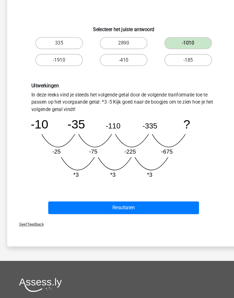
click at [168, 207] on button "Resultaten" at bounding box center [117, 213] width 143 height 12
click at [160, 207] on button "Resultaten" at bounding box center [117, 213] width 143 height 12
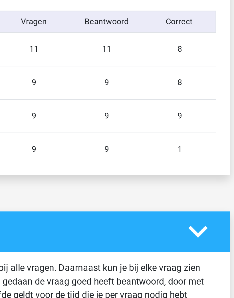
scroll to position [287, 3]
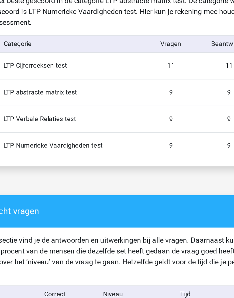
click at [22, 90] on div "LTP Cijferreeksen test" at bounding box center [68, 93] width 92 height 6
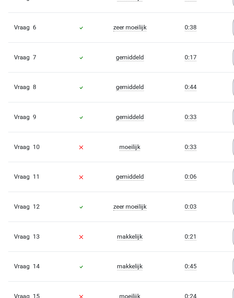
scroll to position [580, 0]
click at [166, 162] on div "0:33" at bounding box center [144, 165] width 55 height 7
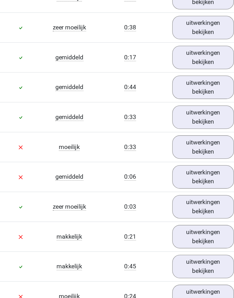
click at [176, 156] on link "uitwerkingen bekijken" at bounding box center [199, 165] width 47 height 18
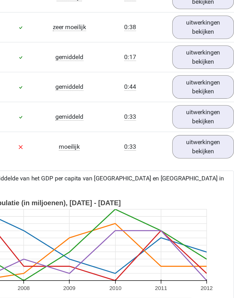
click at [176, 156] on link "uitwerkingen bekijken" at bounding box center [199, 165] width 47 height 18
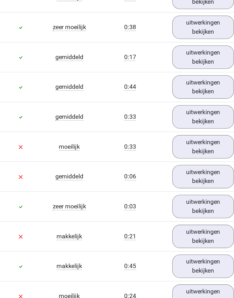
click at [176, 179] on link "uitwerkingen bekijken" at bounding box center [199, 188] width 47 height 18
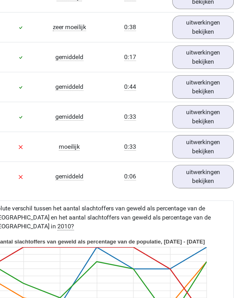
click at [176, 179] on link "uitwerkingen bekijken" at bounding box center [199, 188] width 47 height 18
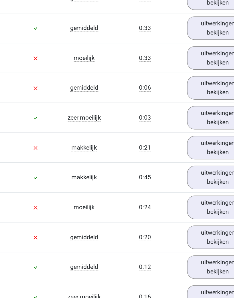
click at [176, 157] on link "uitwerkingen bekijken" at bounding box center [199, 166] width 47 height 18
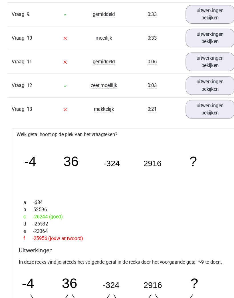
scroll to position [710, 0]
click at [202, 103] on link "uitwerkingen bekijken" at bounding box center [199, 104] width 47 height 18
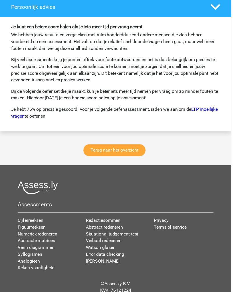
scroll to position [1617, 0]
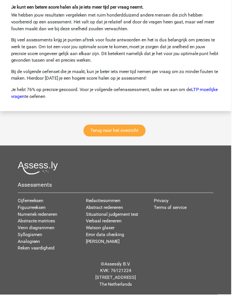
click at [147, 134] on link "Terug naar het overzicht" at bounding box center [116, 132] width 63 height 12
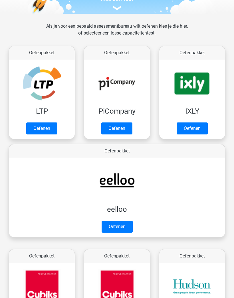
scroll to position [93, 0]
